Goal: Information Seeking & Learning: Learn about a topic

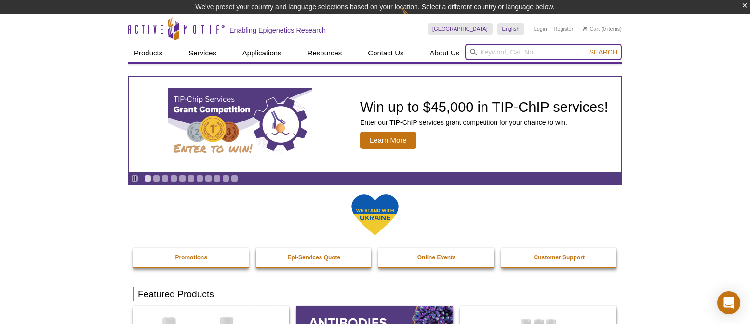
click at [493, 53] on input "search" at bounding box center [543, 52] width 157 height 16
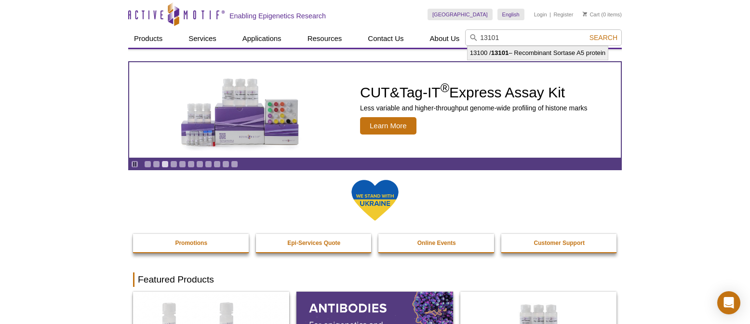
click at [530, 53] on li "13100 / 13101 – Recombinant Sortase A5 protein" at bounding box center [538, 52] width 141 height 13
type input "13100 / 13101 – Recombinant Sortase A5 protein"
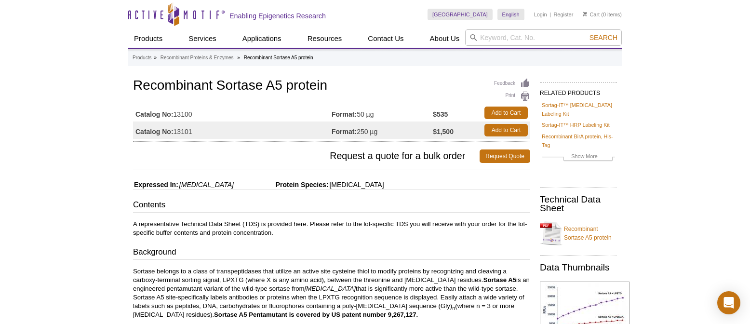
click at [456, 251] on h3 "Background" at bounding box center [331, 252] width 397 height 13
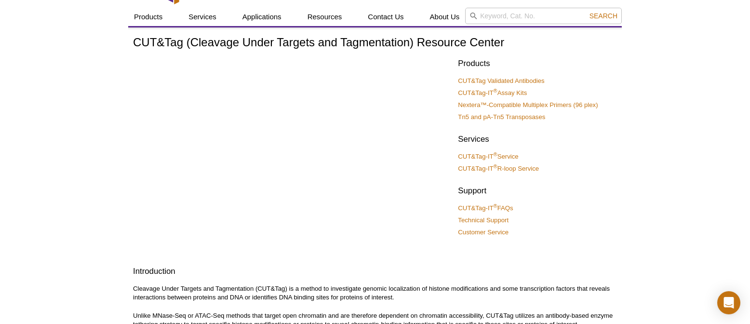
scroll to position [14, 0]
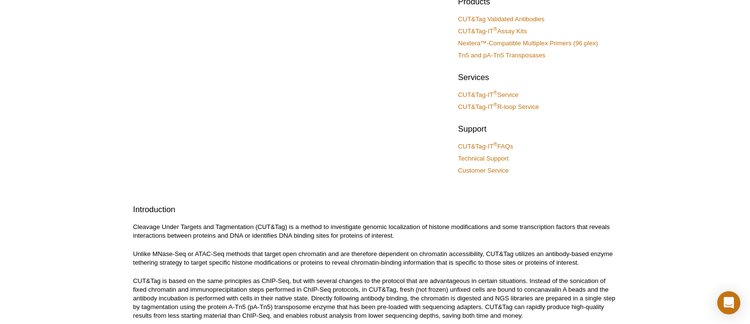
scroll to position [0, 0]
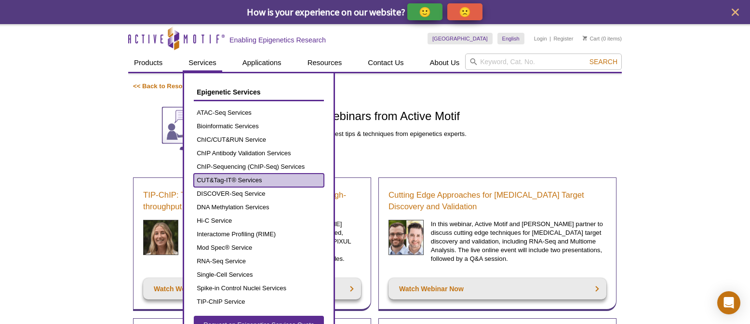
click at [214, 176] on link "CUT&Tag-IT® Services" at bounding box center [259, 180] width 130 height 13
click at [219, 178] on link "CUT&Tag-IT® Services" at bounding box center [259, 180] width 130 height 13
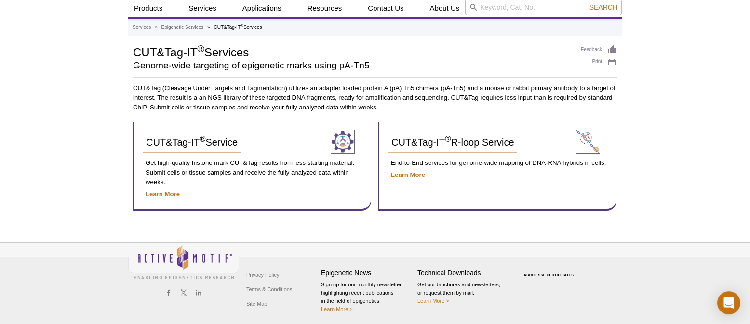
scroll to position [32, 0]
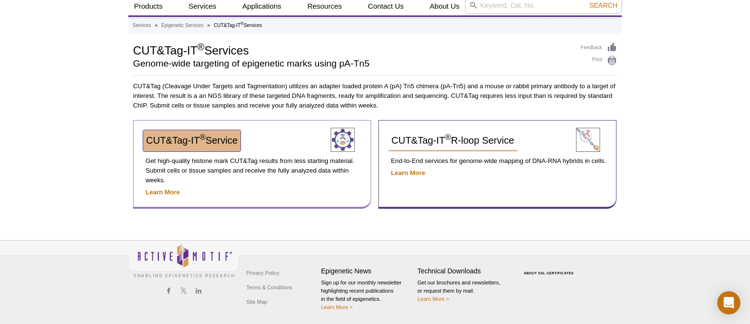
click at [237, 139] on span "CUT&Tag-IT ® Service" at bounding box center [192, 140] width 92 height 11
